Goal: Transaction & Acquisition: Purchase product/service

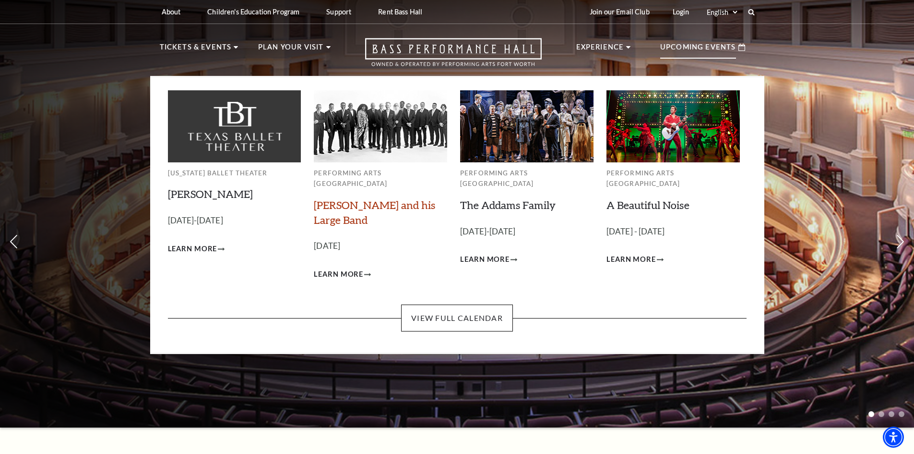
click at [377, 198] on link "[PERSON_NAME] and his Large Band" at bounding box center [374, 212] width 121 height 28
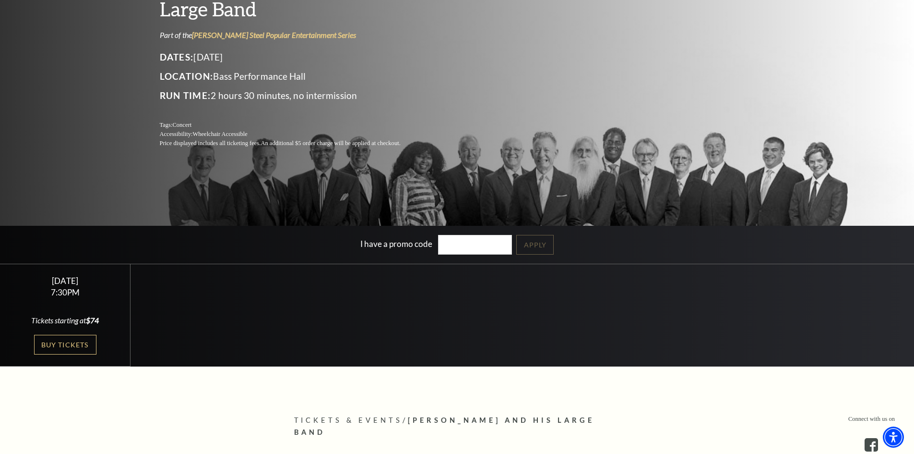
scroll to position [144, 0]
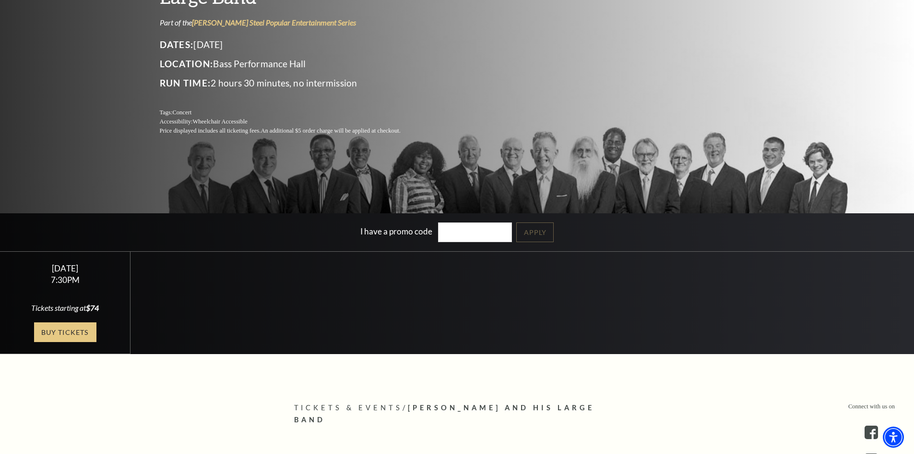
click at [89, 333] on link "Buy Tickets" at bounding box center [65, 332] width 62 height 20
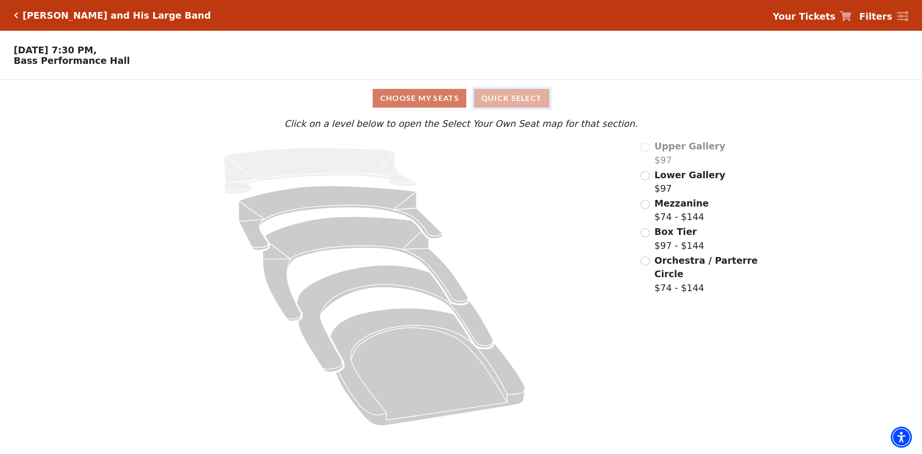
click at [505, 100] on button "Quick Select" at bounding box center [511, 98] width 75 height 19
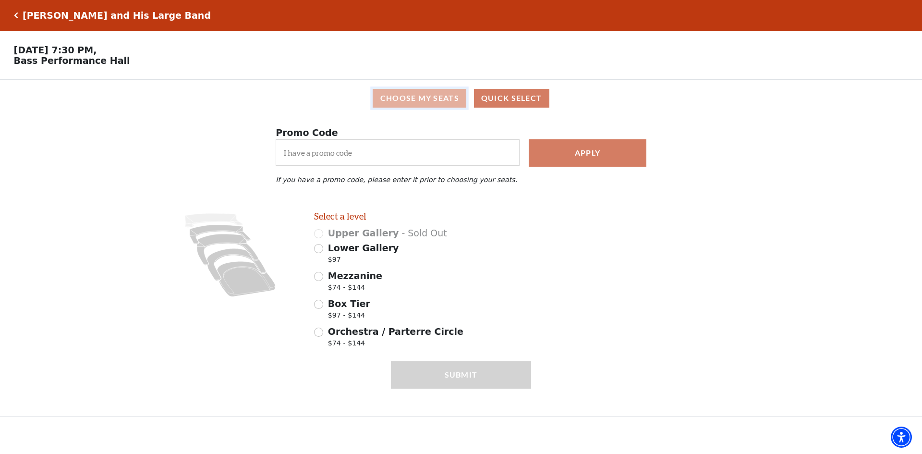
click at [406, 105] on button "Choose My Seats" at bounding box center [419, 98] width 94 height 19
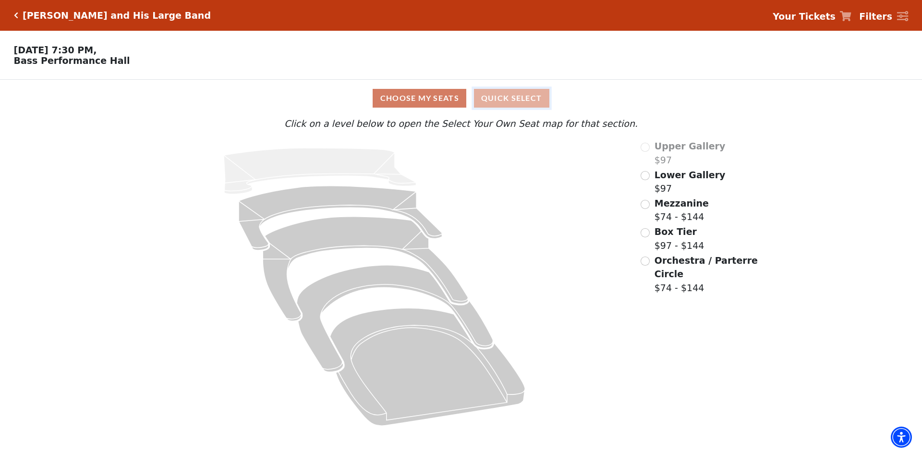
click at [497, 108] on button "Quick Select" at bounding box center [511, 98] width 75 height 19
